Goal: Information Seeking & Learning: Learn about a topic

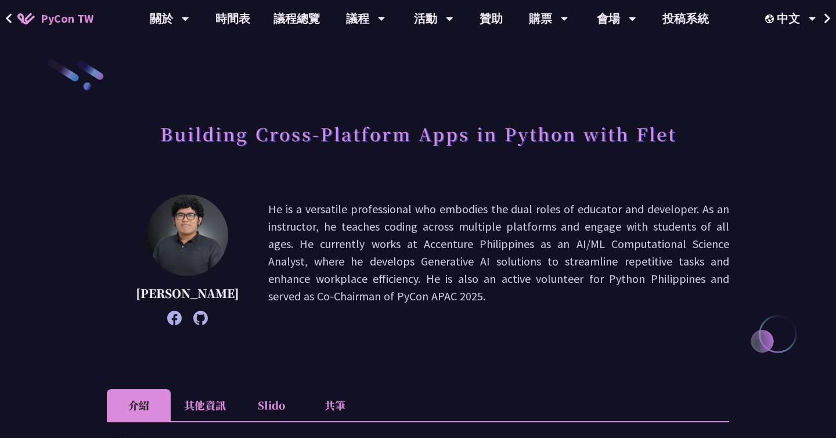
click at [649, 132] on h1 "Building Cross-Platform Apps in Python with Flet" at bounding box center [418, 133] width 516 height 35
copy h1 "Flet"
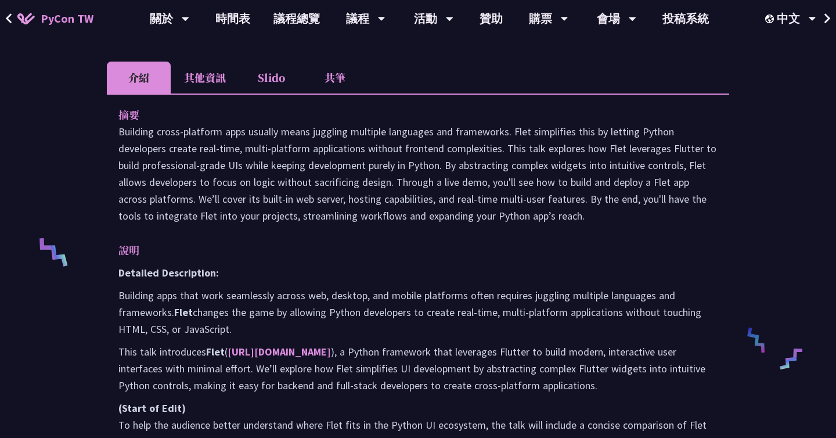
scroll to position [362, 0]
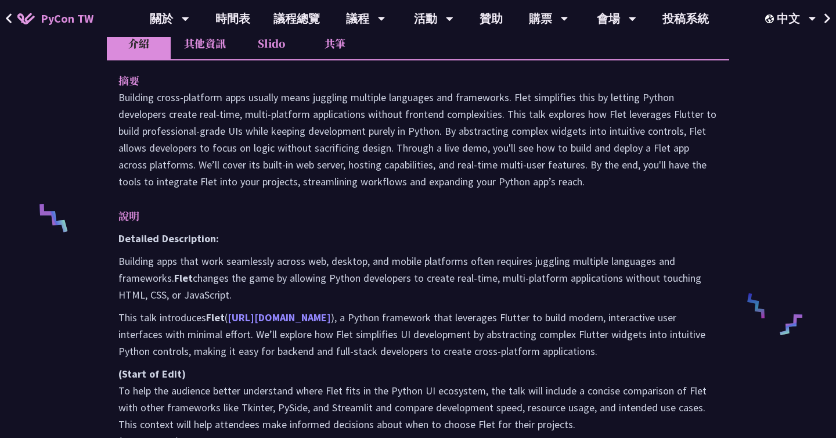
click at [279, 315] on link "https://flet.dev" at bounding box center [279, 317] width 103 height 13
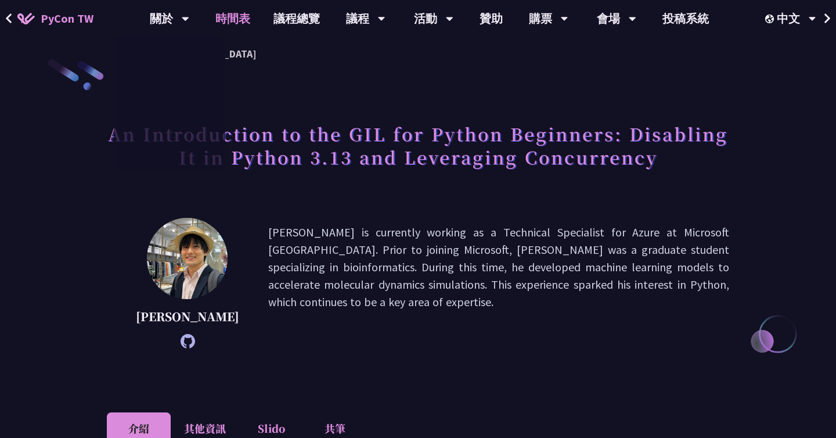
click at [234, 19] on link "時間表" at bounding box center [233, 18] width 58 height 37
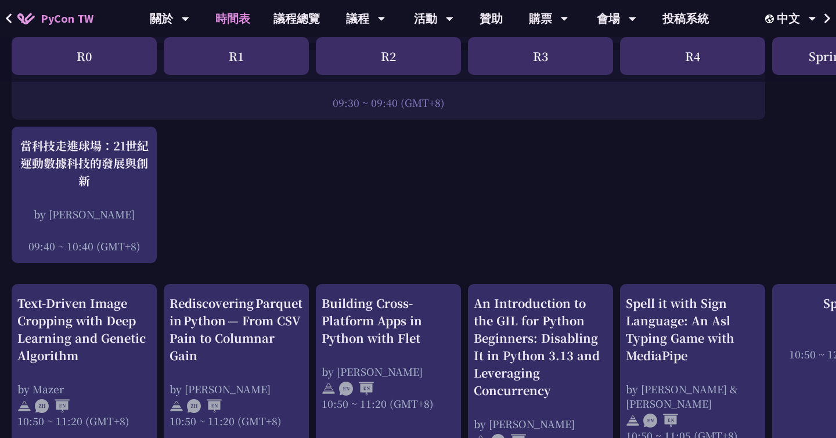
scroll to position [308, 0]
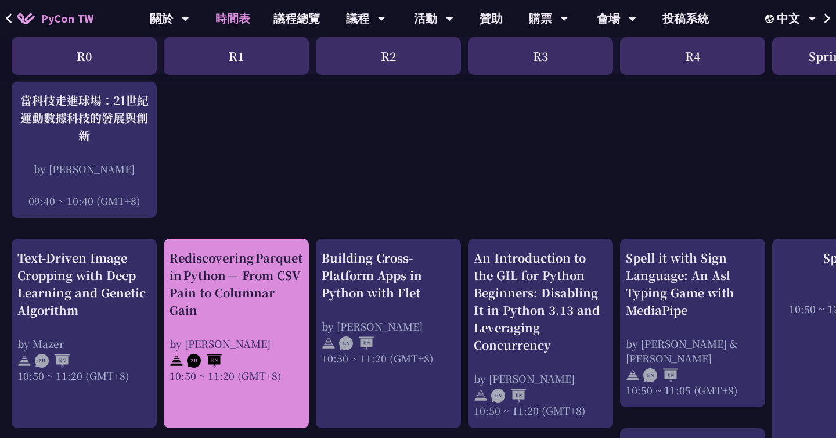
click at [230, 312] on div "Rediscovering Parquet in Python — From CSV Pain to Columnar Gain" at bounding box center [237, 284] width 134 height 70
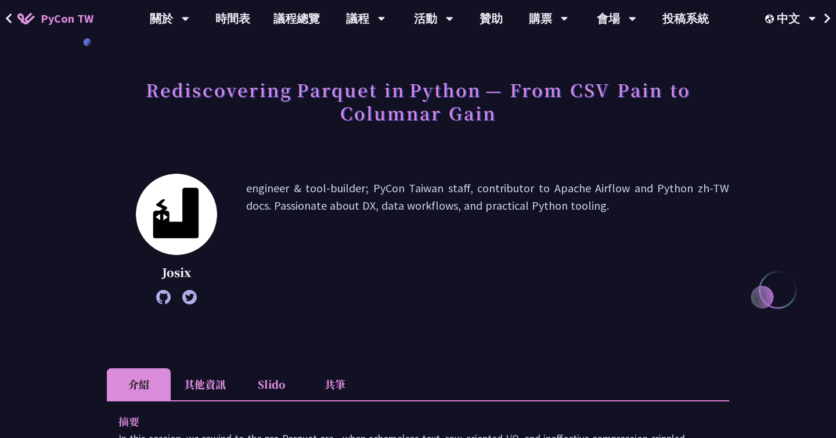
scroll to position [81, 0]
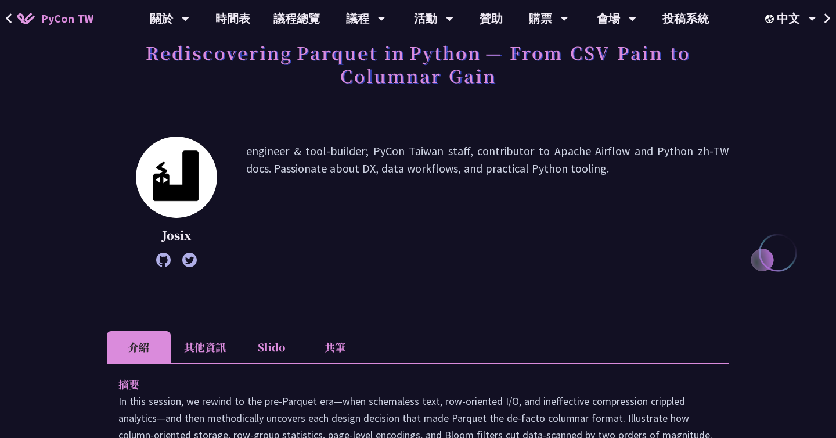
click at [276, 338] on li "Slido" at bounding box center [271, 347] width 64 height 32
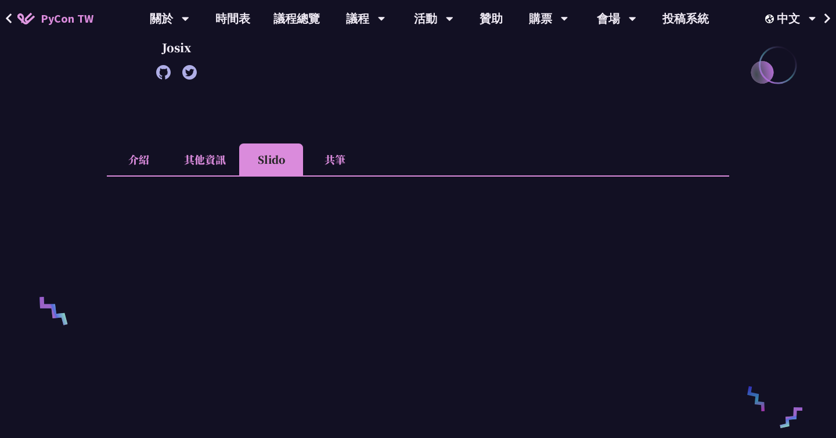
scroll to position [332, 0]
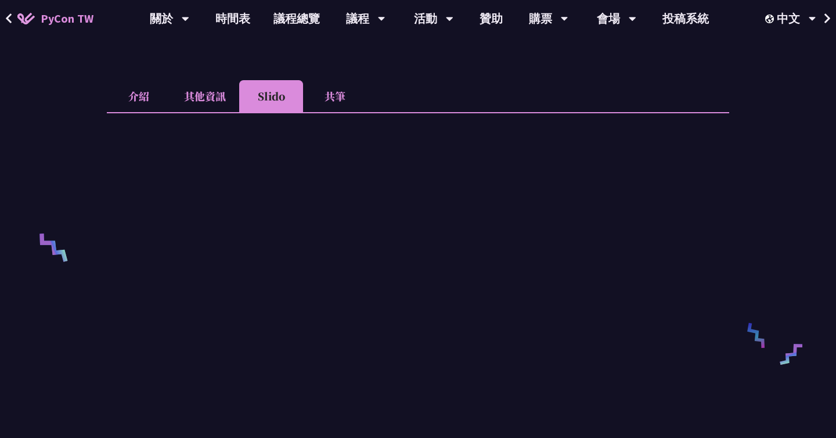
click at [140, 99] on li "介紹" at bounding box center [139, 96] width 64 height 32
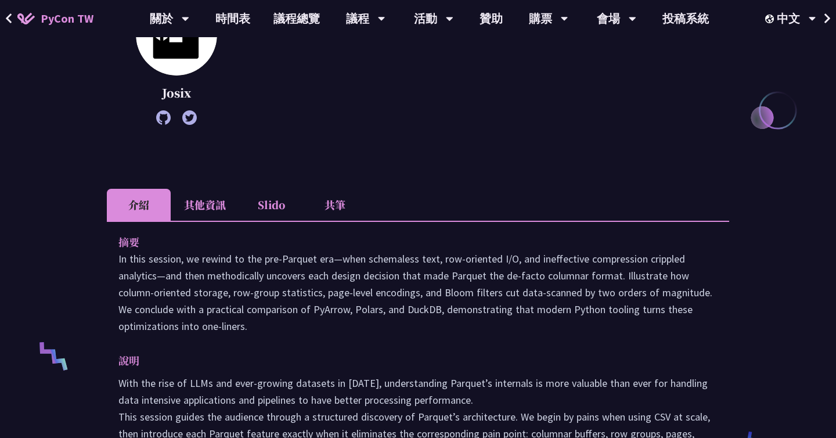
scroll to position [128, 0]
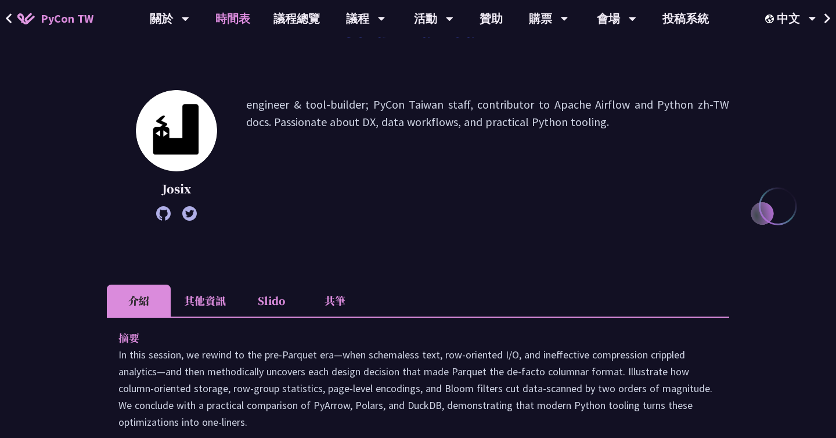
click at [241, 10] on link "時間表" at bounding box center [233, 18] width 58 height 37
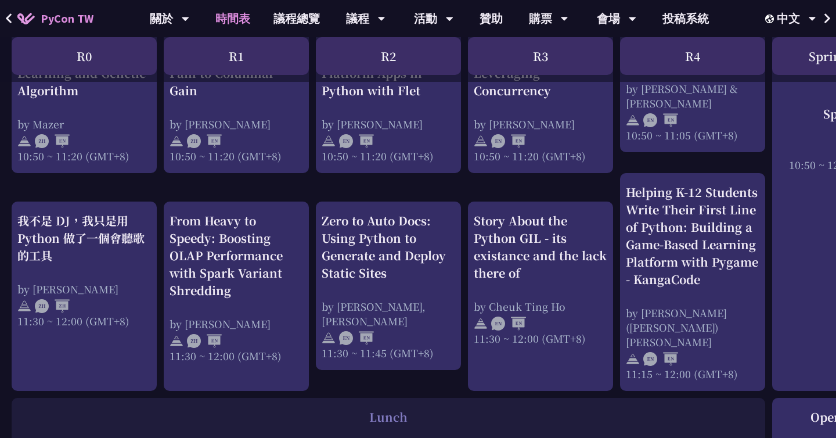
scroll to position [568, 0]
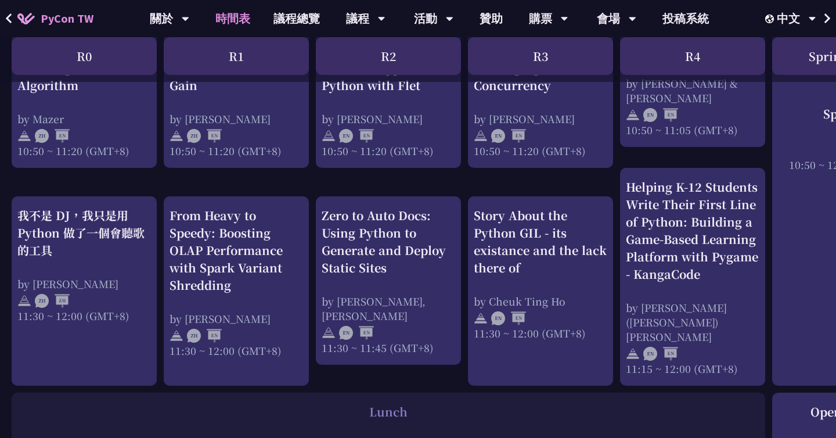
click at [514, 211] on div "Story About the Python GIL - its existance and the lack there of" at bounding box center [541, 242] width 134 height 70
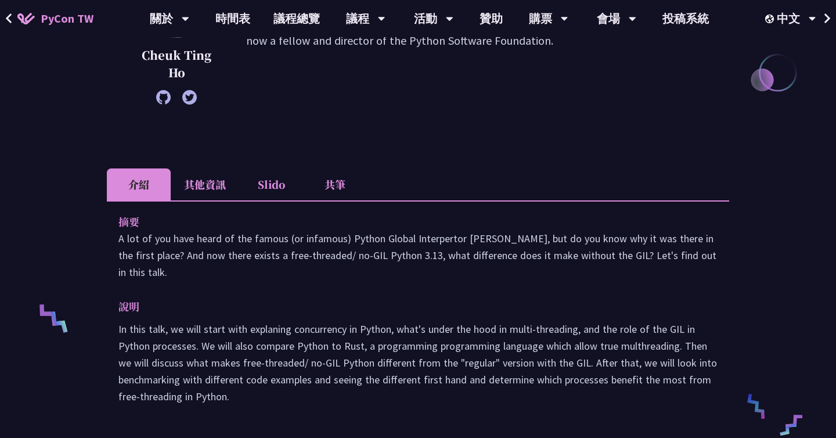
scroll to position [286, 0]
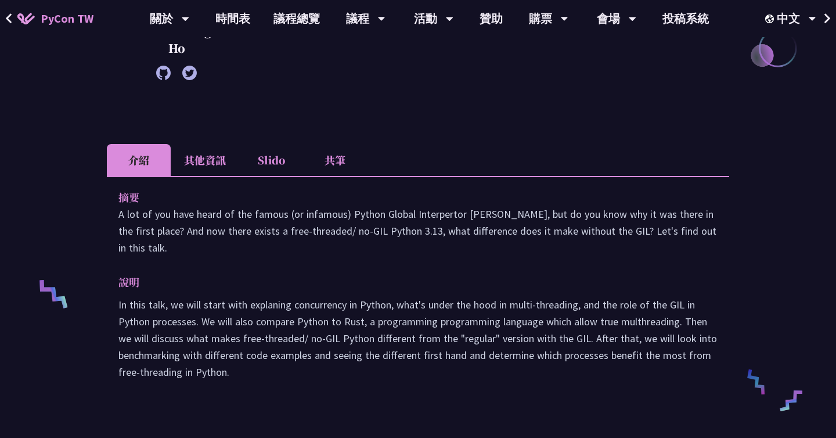
click at [334, 159] on li "共筆" at bounding box center [335, 160] width 64 height 32
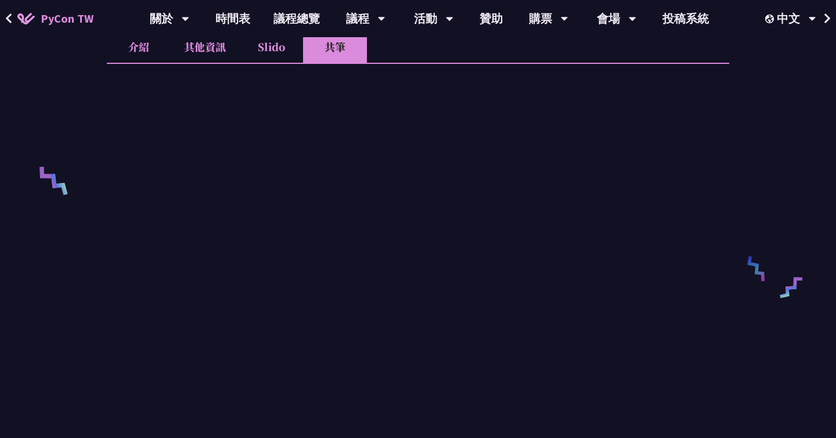
scroll to position [307, 0]
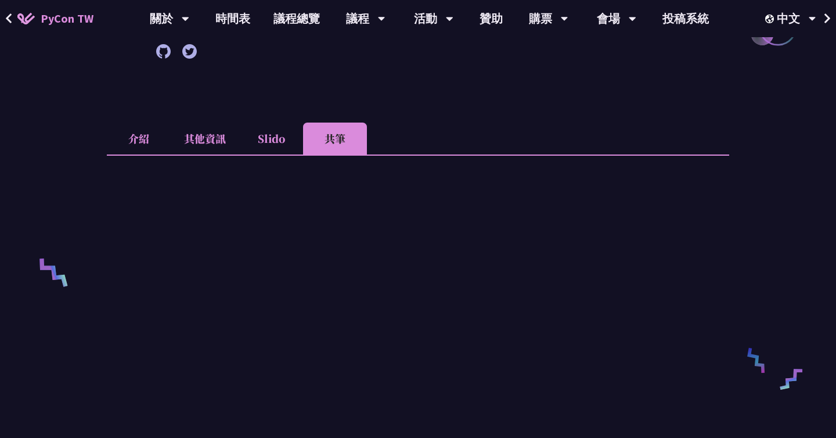
click at [147, 145] on li "介紹" at bounding box center [139, 139] width 64 height 32
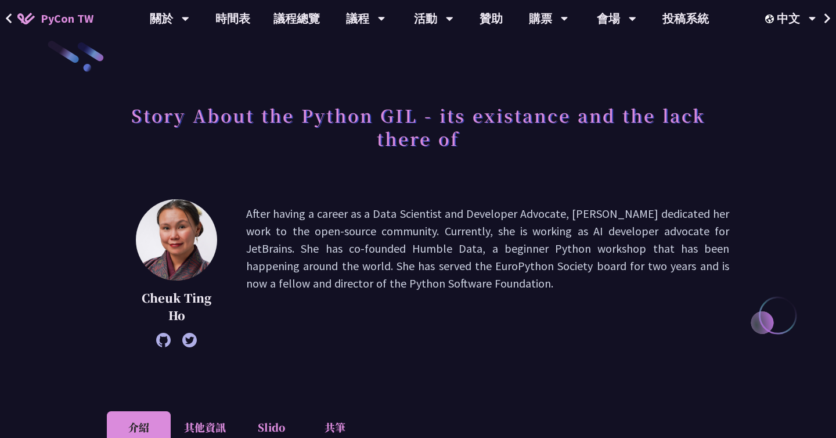
scroll to position [0, 0]
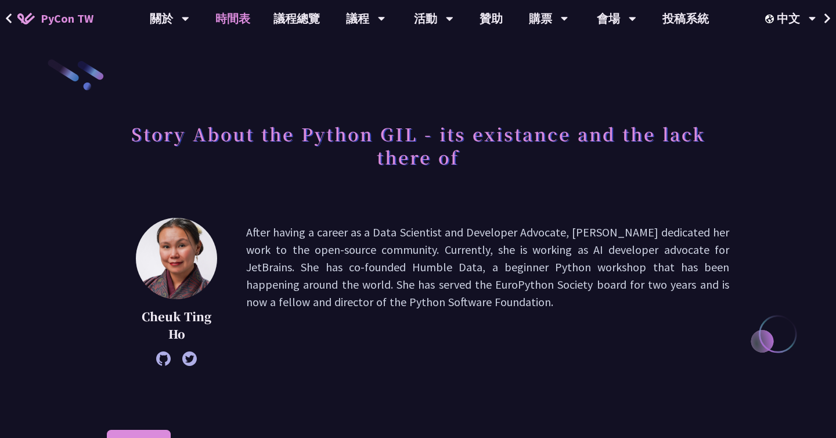
click at [233, 20] on link "時間表" at bounding box center [233, 18] width 58 height 37
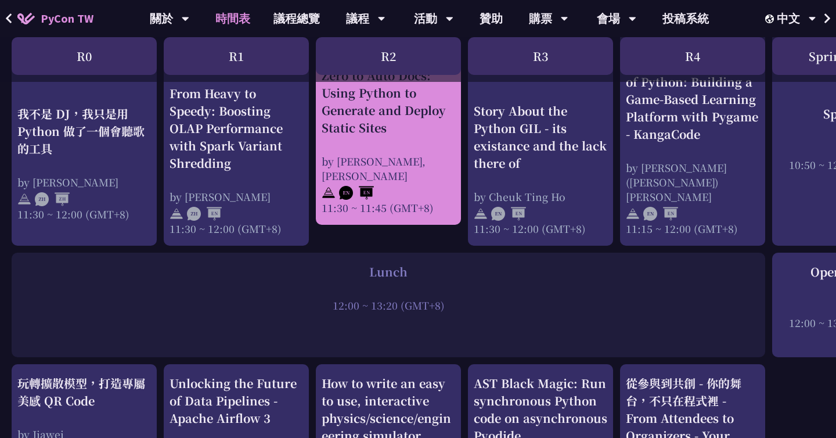
scroll to position [710, 0]
